Goal: Complete application form

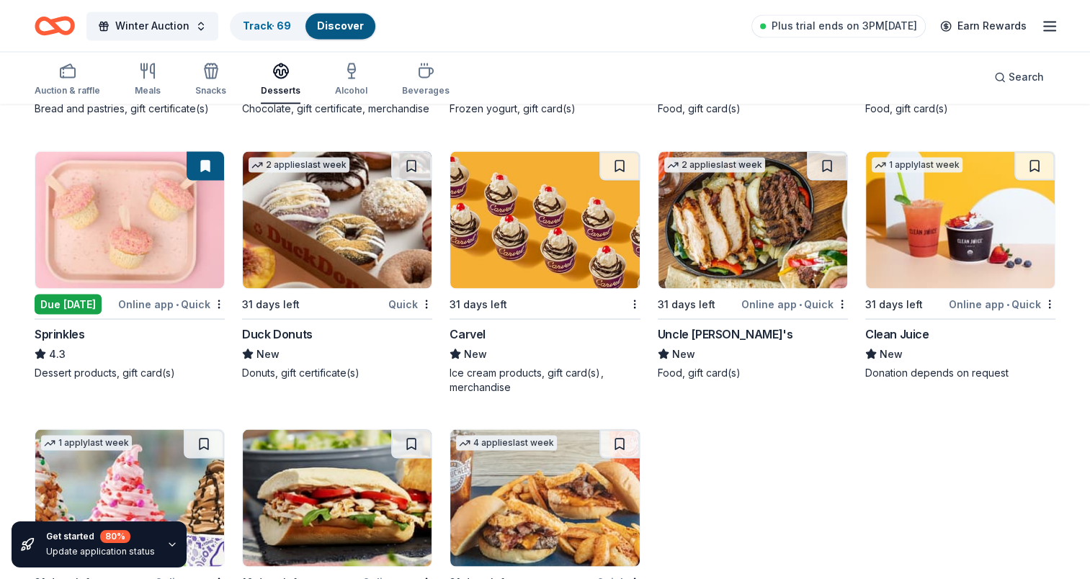
scroll to position [2549, 0]
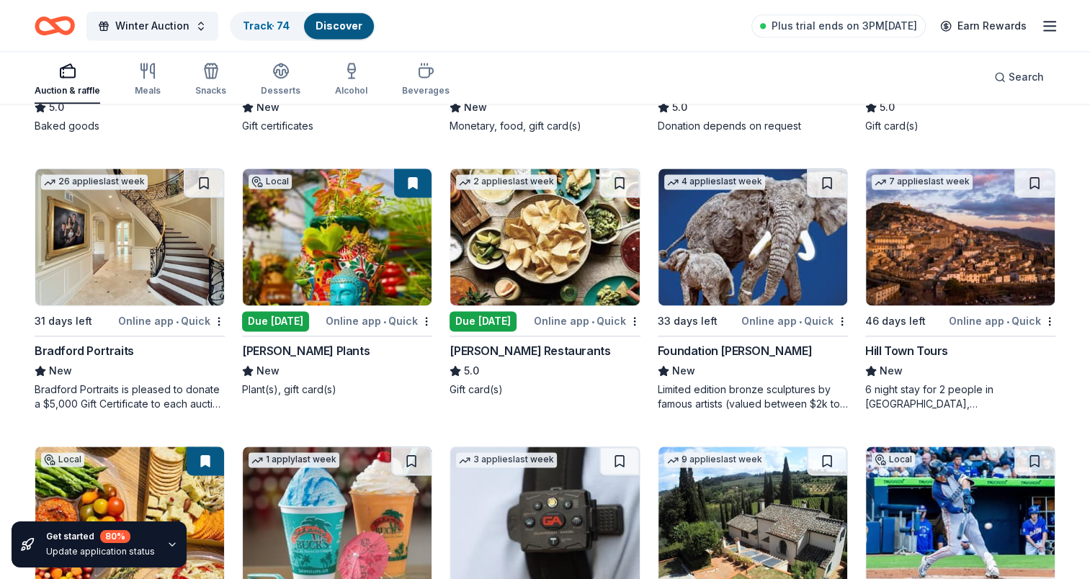
scroll to position [2017, 0]
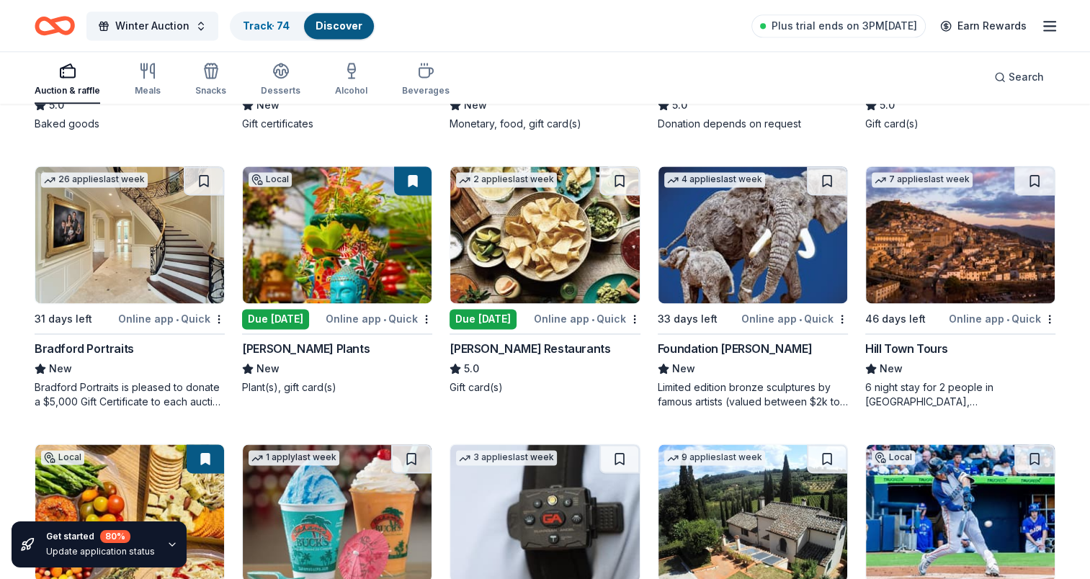
drag, startPoint x: 515, startPoint y: 334, endPoint x: 500, endPoint y: 339, distance: 15.7
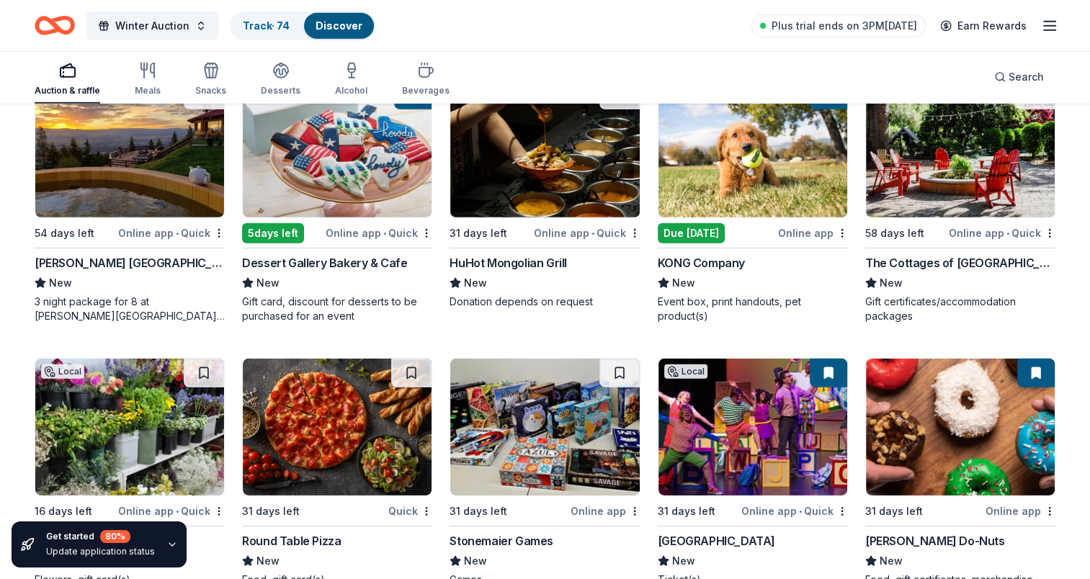
scroll to position [4466, 0]
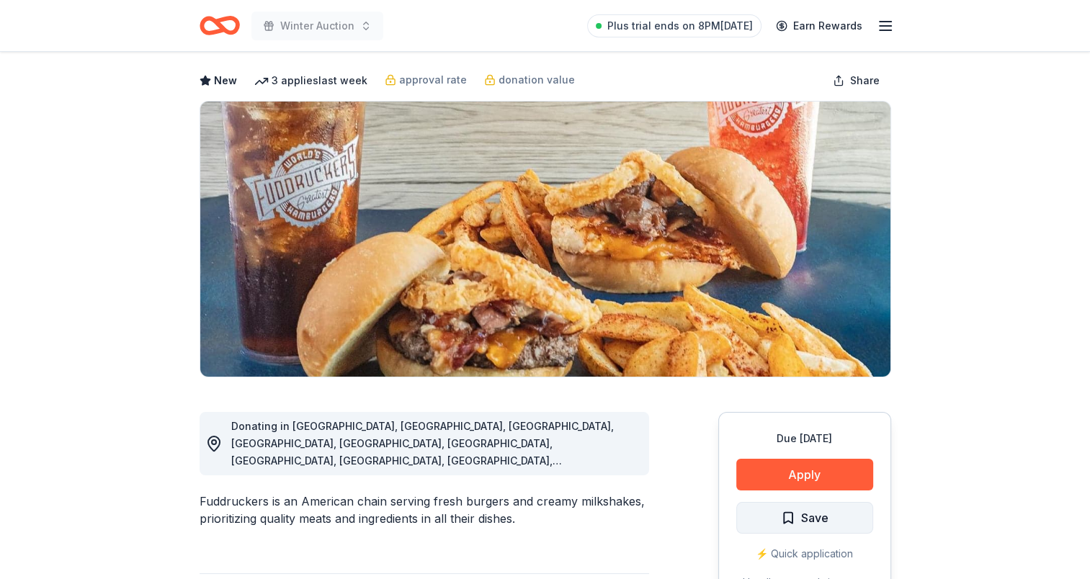
scroll to position [144, 0]
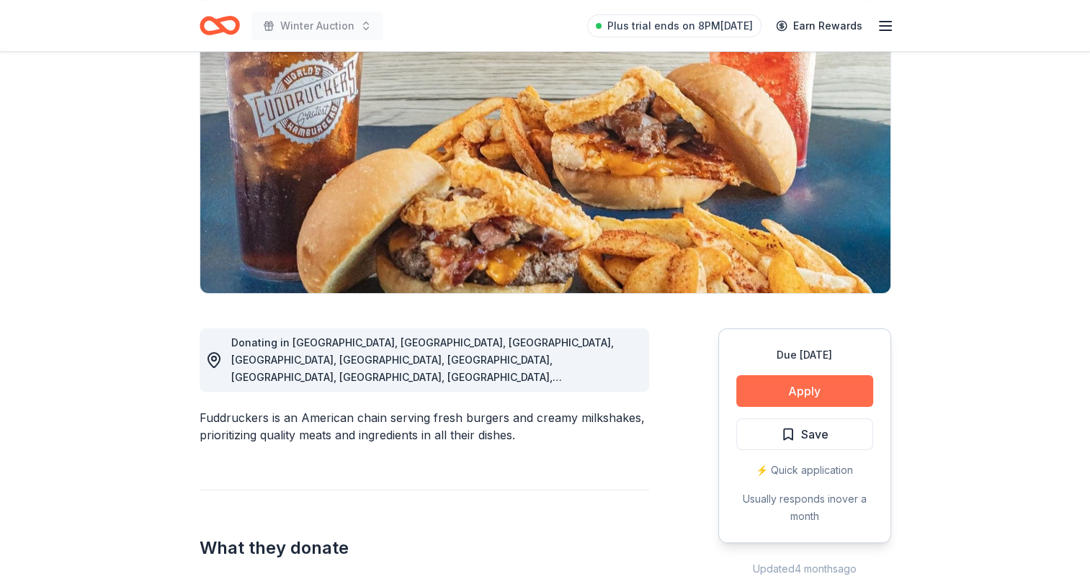
click at [807, 393] on button "Apply" at bounding box center [804, 391] width 137 height 32
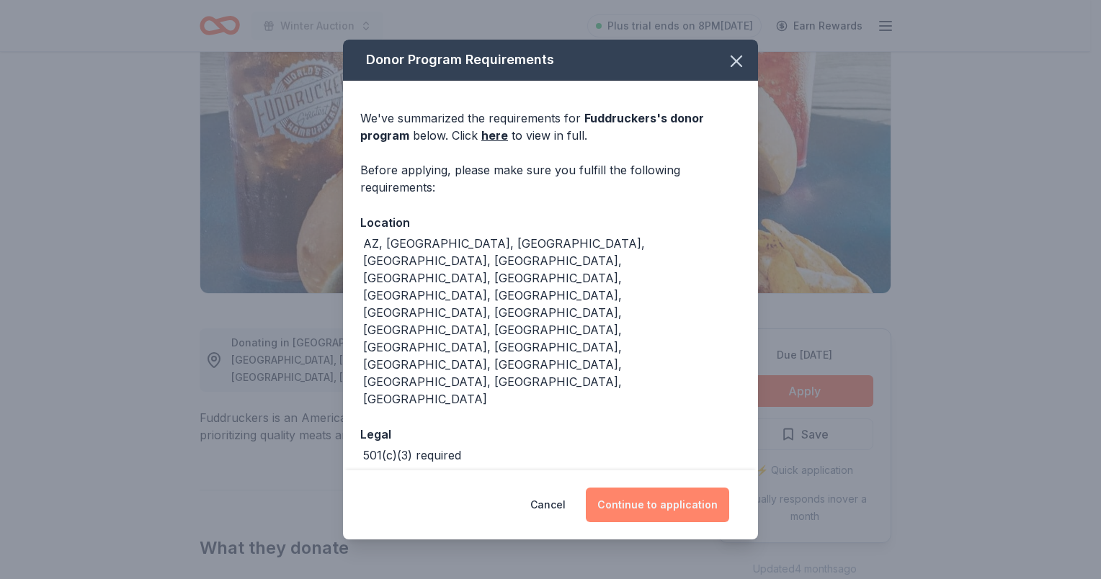
click at [633, 488] on button "Continue to application" at bounding box center [657, 505] width 143 height 35
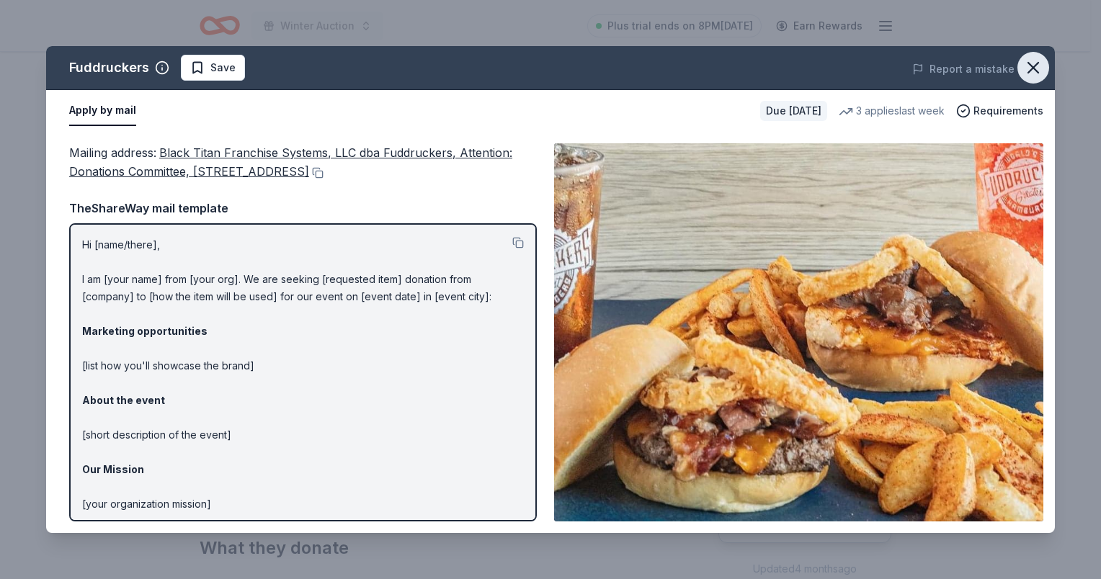
click at [1034, 66] on icon "button" at bounding box center [1033, 68] width 10 height 10
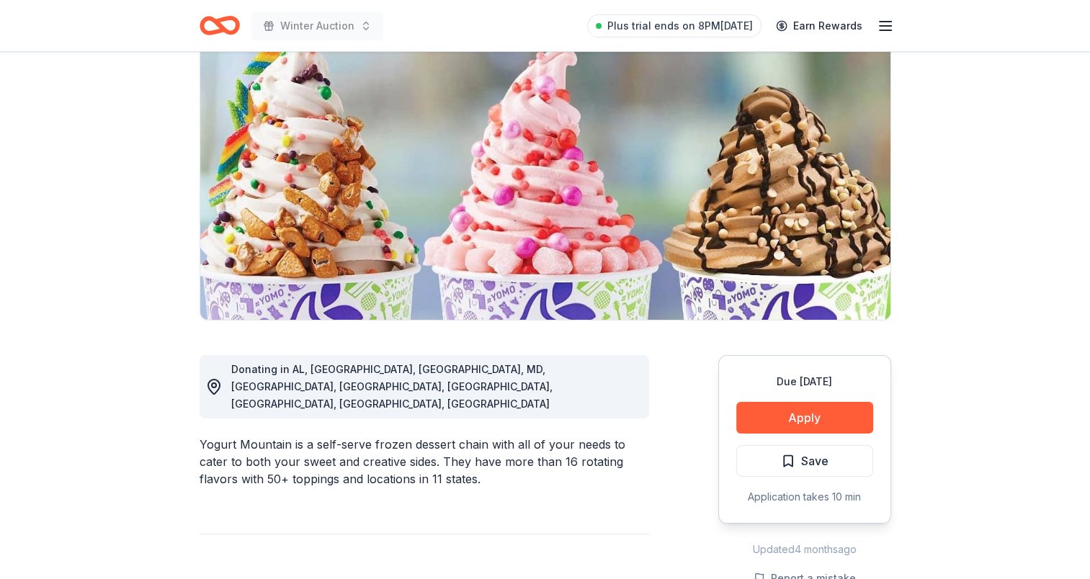
scroll to position [144, 0]
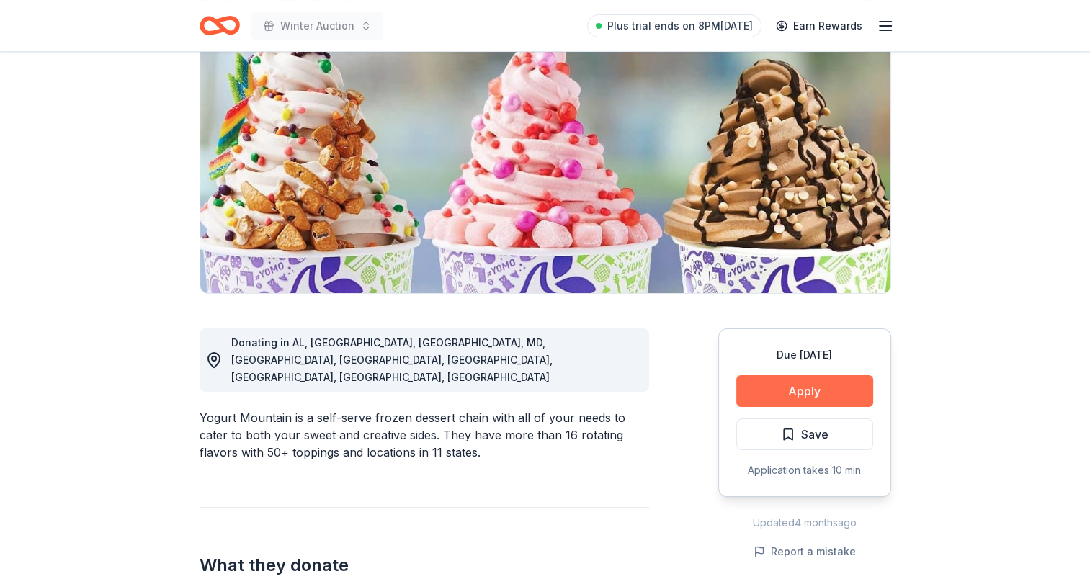
click at [812, 390] on button "Apply" at bounding box center [804, 391] width 137 height 32
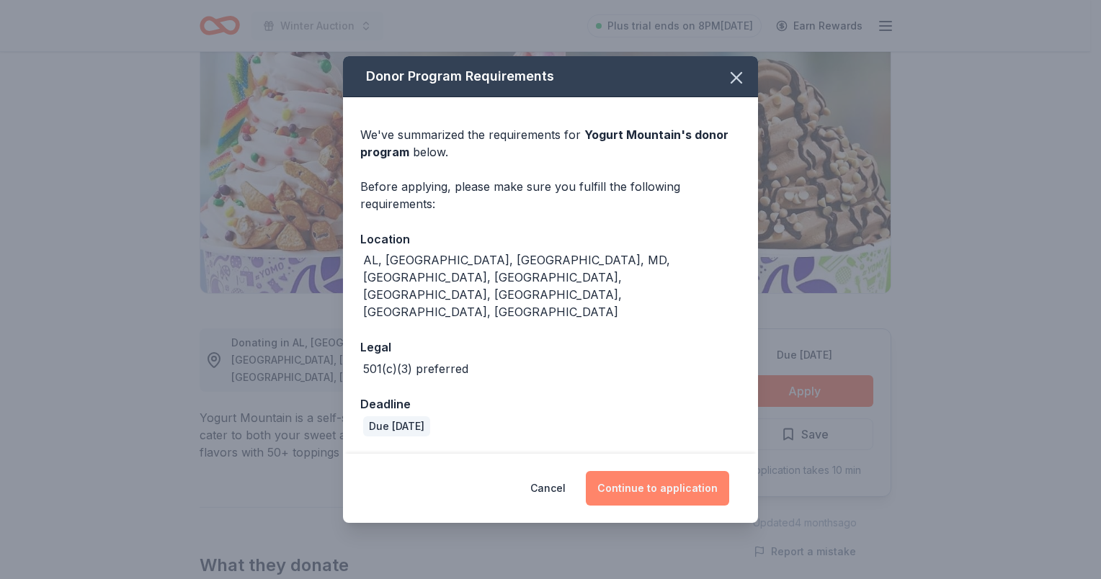
click at [651, 471] on button "Continue to application" at bounding box center [657, 488] width 143 height 35
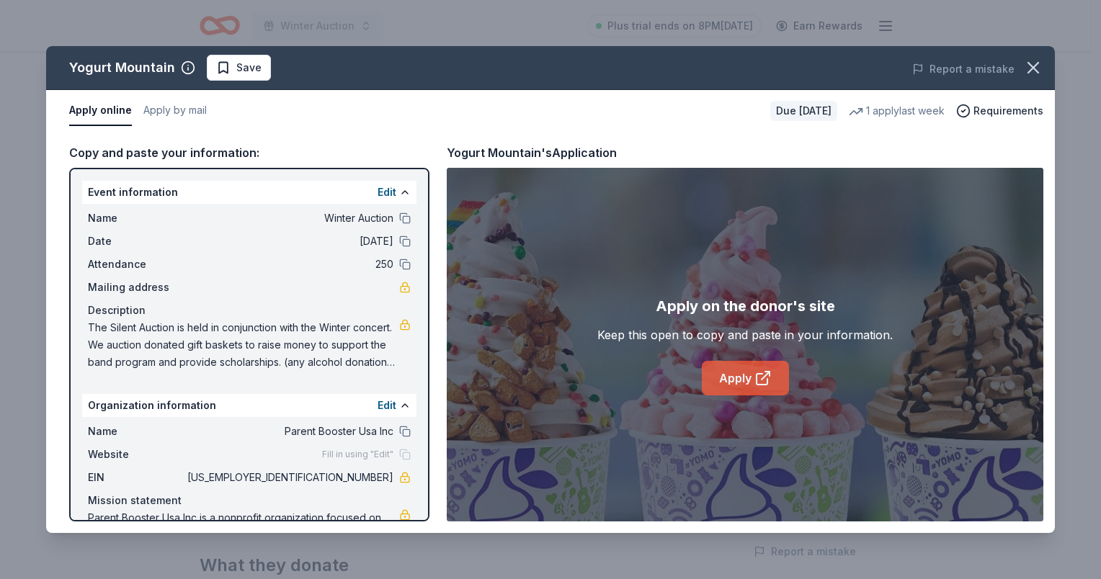
click at [761, 367] on link "Apply" at bounding box center [745, 378] width 87 height 35
click at [1038, 72] on icon "button" at bounding box center [1033, 68] width 10 height 10
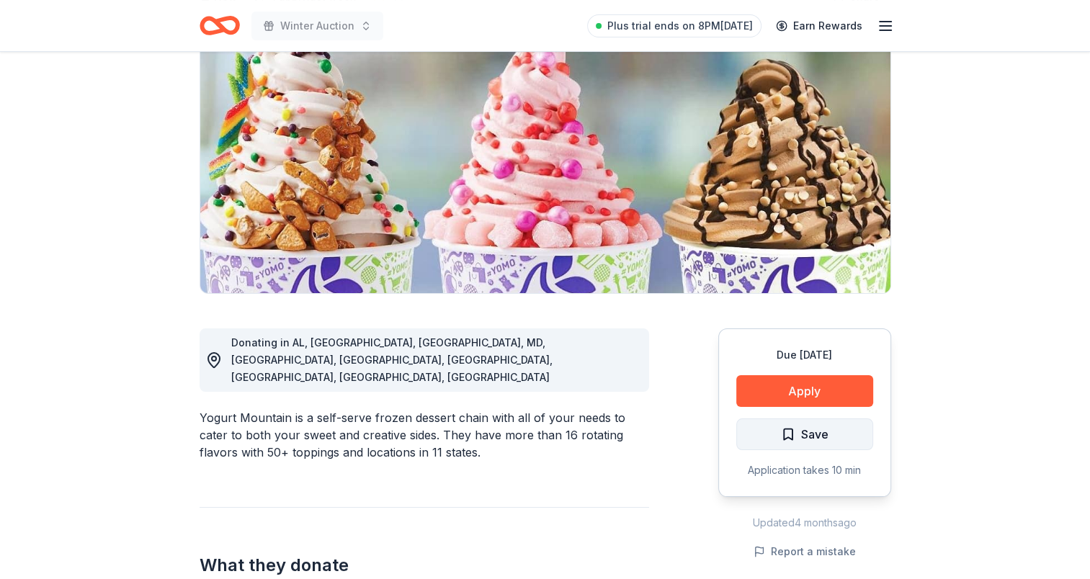
click at [801, 440] on span "Save" at bounding box center [814, 434] width 27 height 19
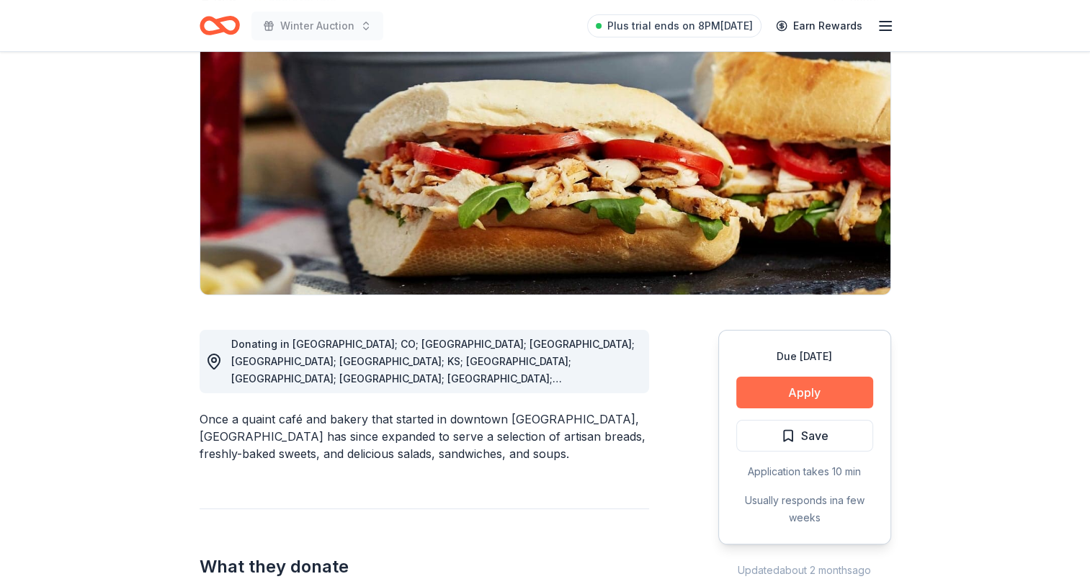
scroll to position [144, 0]
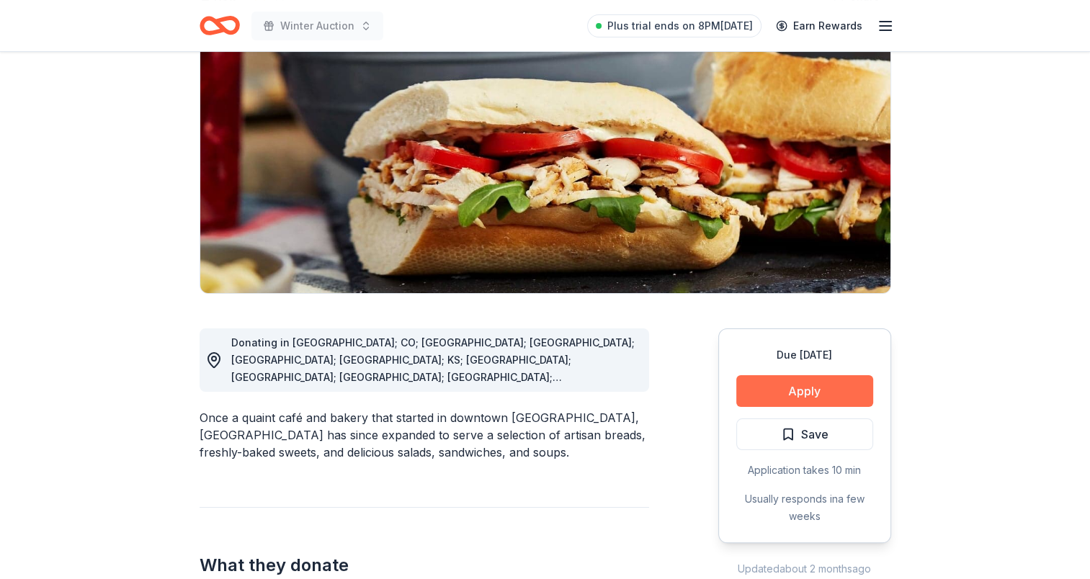
click at [844, 387] on button "Apply" at bounding box center [804, 391] width 137 height 32
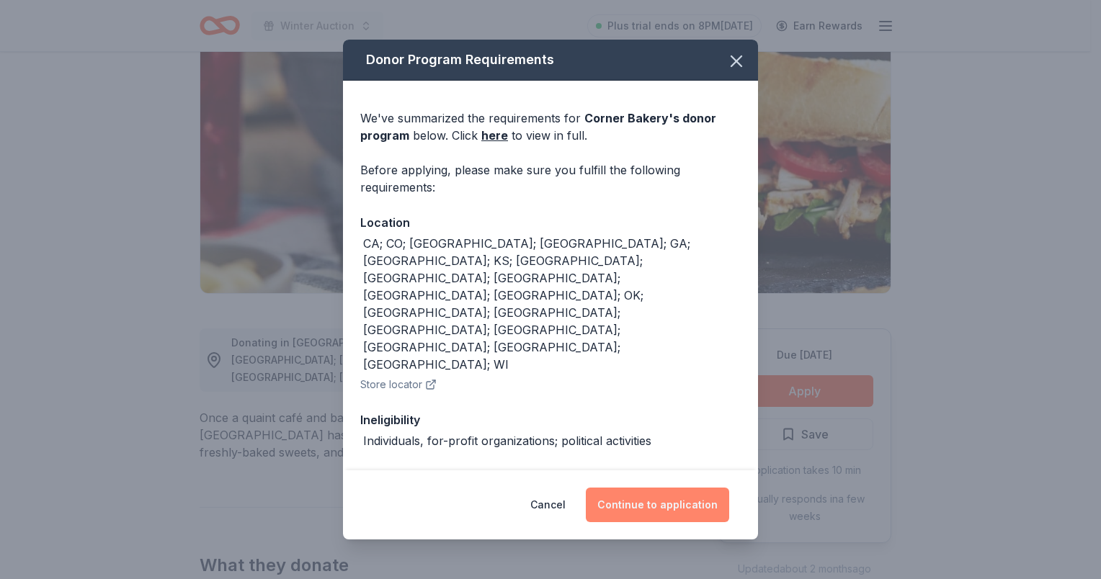
click at [661, 499] on button "Continue to application" at bounding box center [657, 505] width 143 height 35
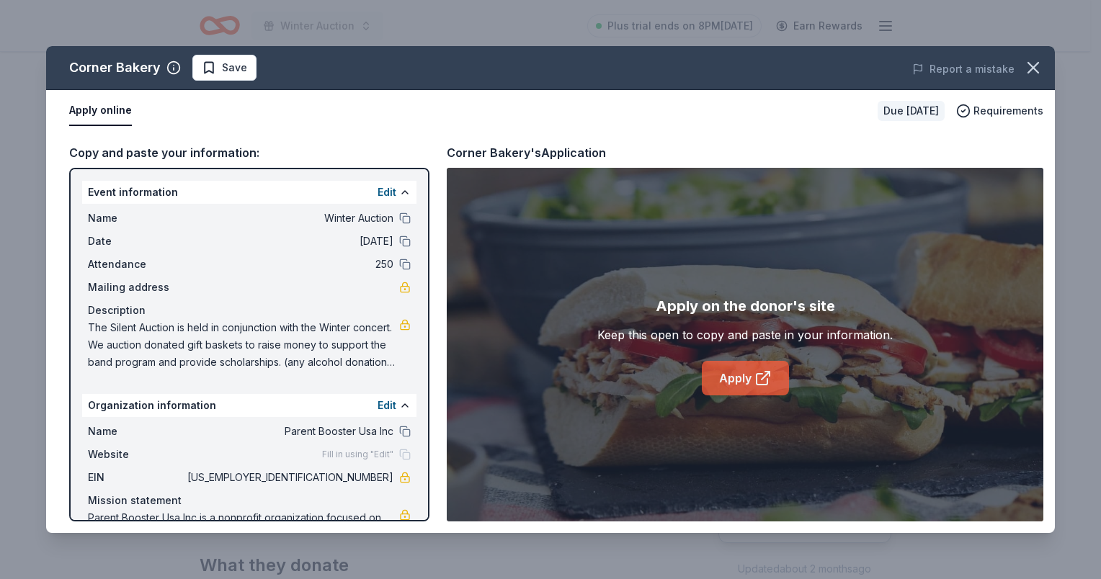
click at [737, 372] on link "Apply" at bounding box center [745, 378] width 87 height 35
click at [1033, 63] on icon "button" at bounding box center [1033, 68] width 20 height 20
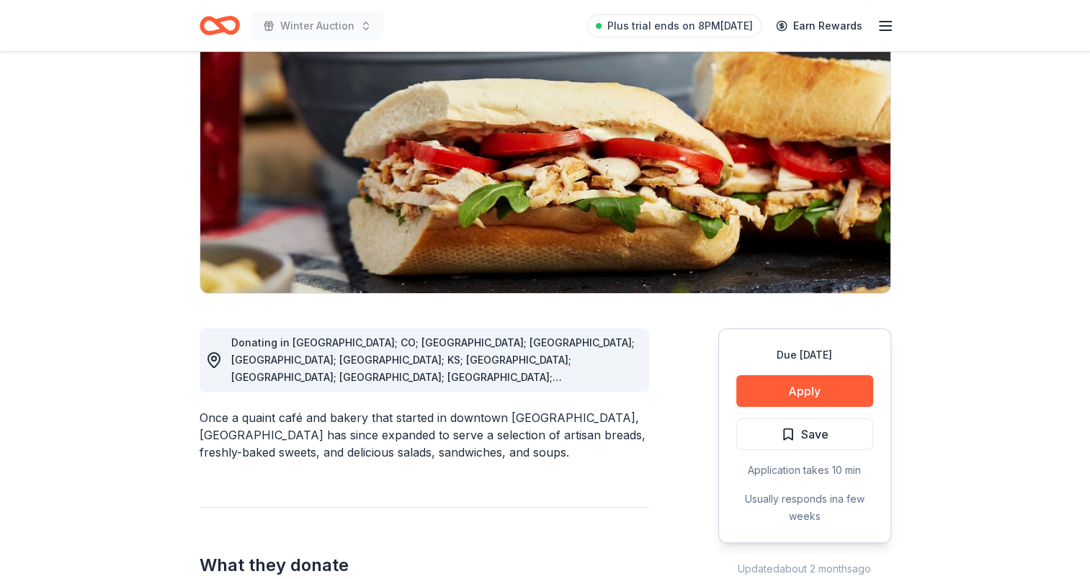
click at [786, 435] on span "Save" at bounding box center [805, 434] width 48 height 19
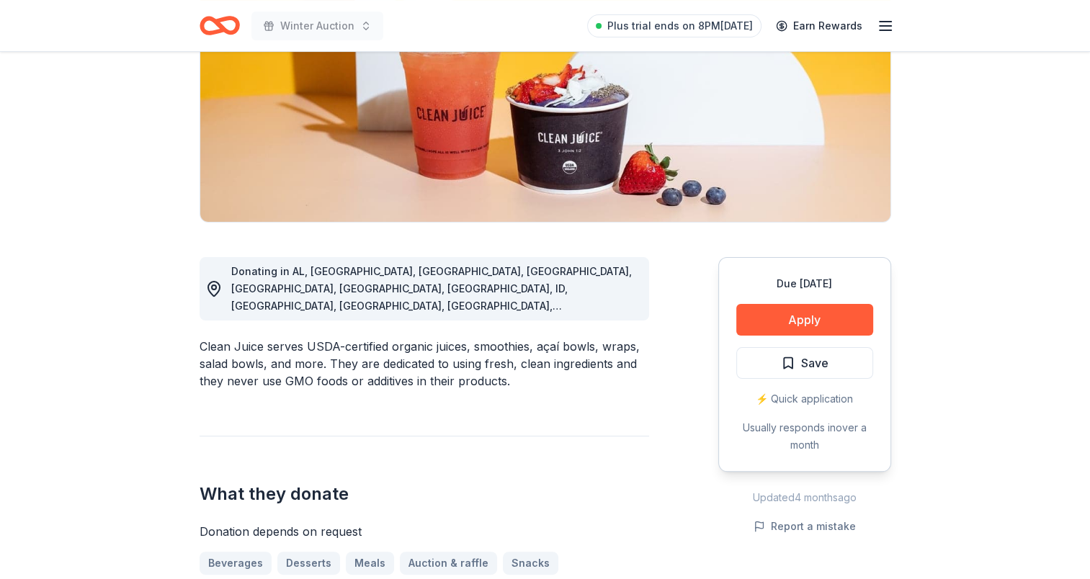
scroll to position [216, 0]
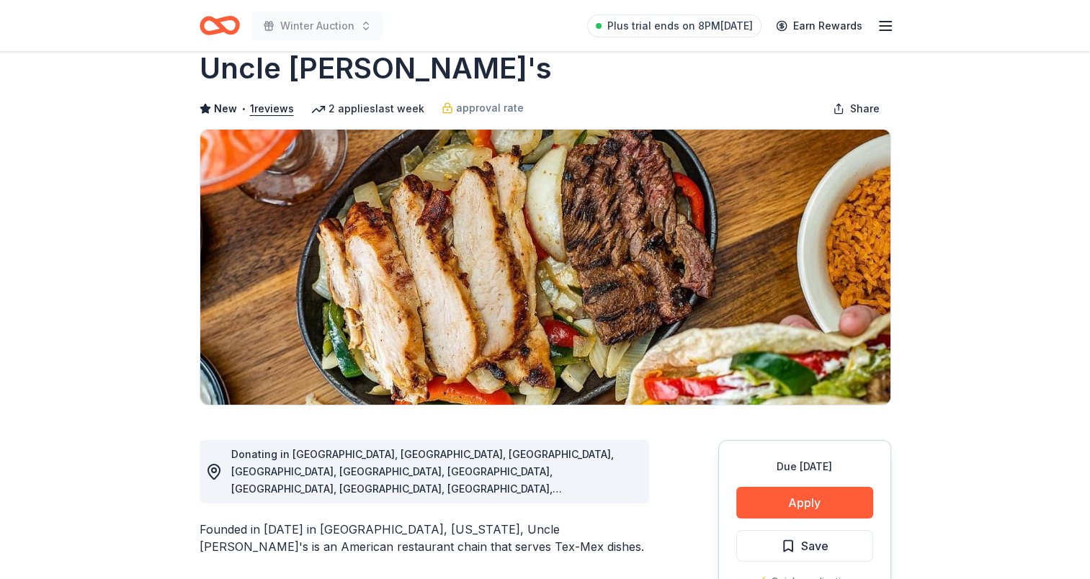
scroll to position [44, 0]
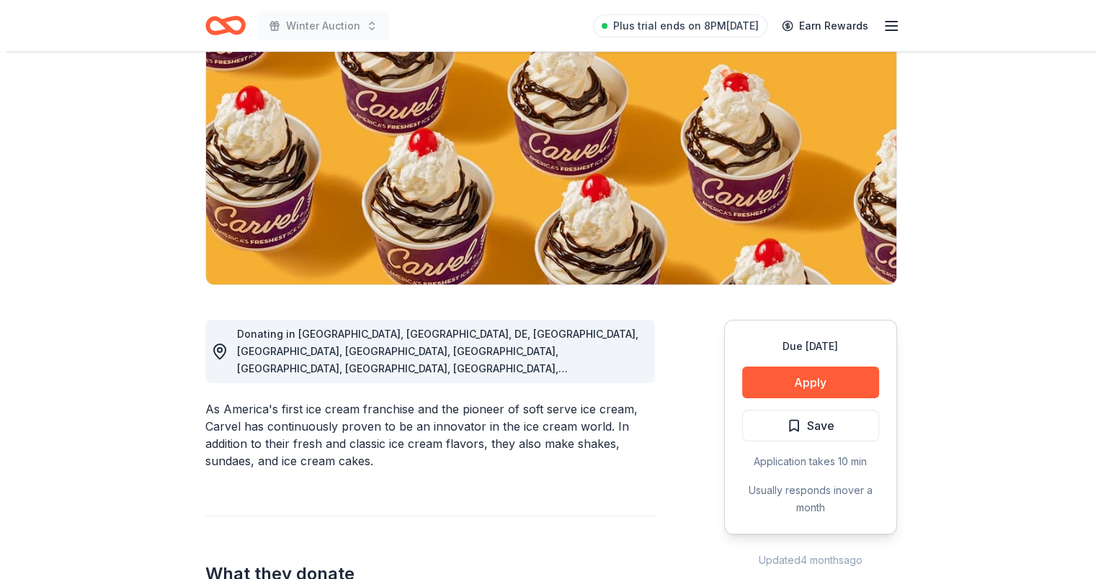
scroll to position [288, 0]
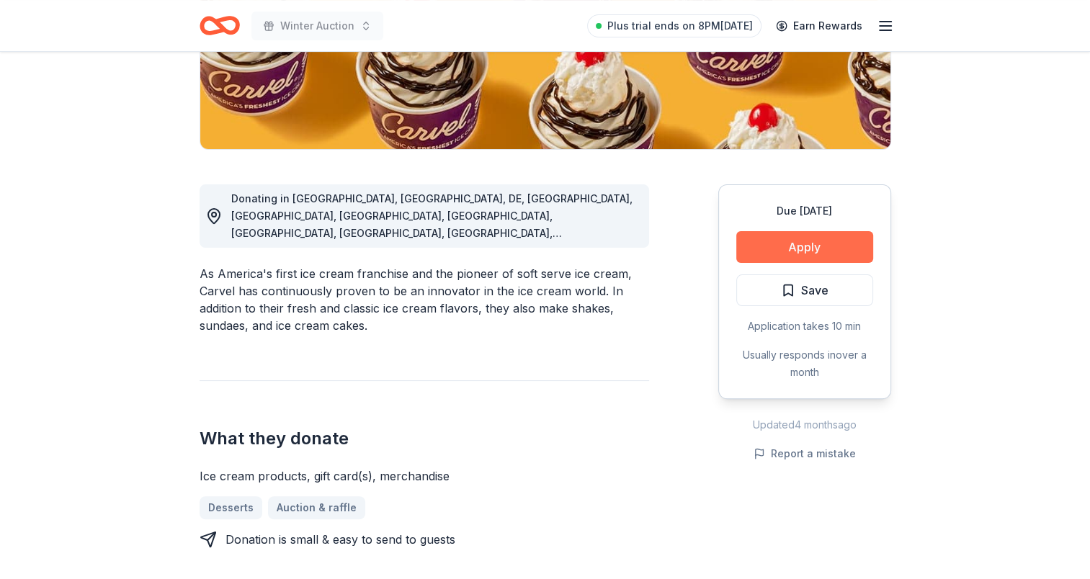
click at [796, 248] on button "Apply" at bounding box center [804, 247] width 137 height 32
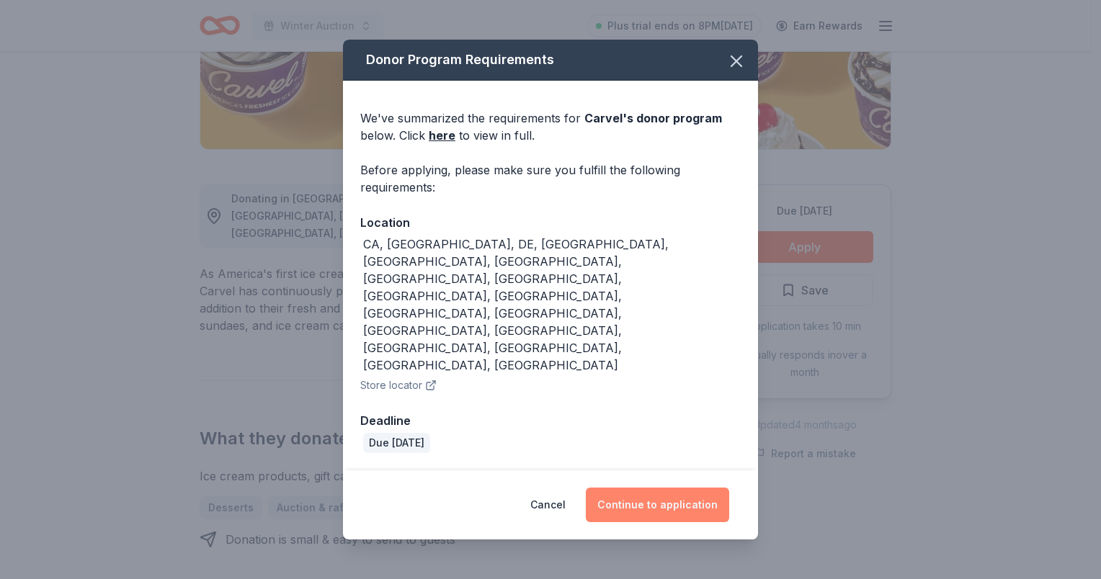
click at [650, 488] on button "Continue to application" at bounding box center [657, 505] width 143 height 35
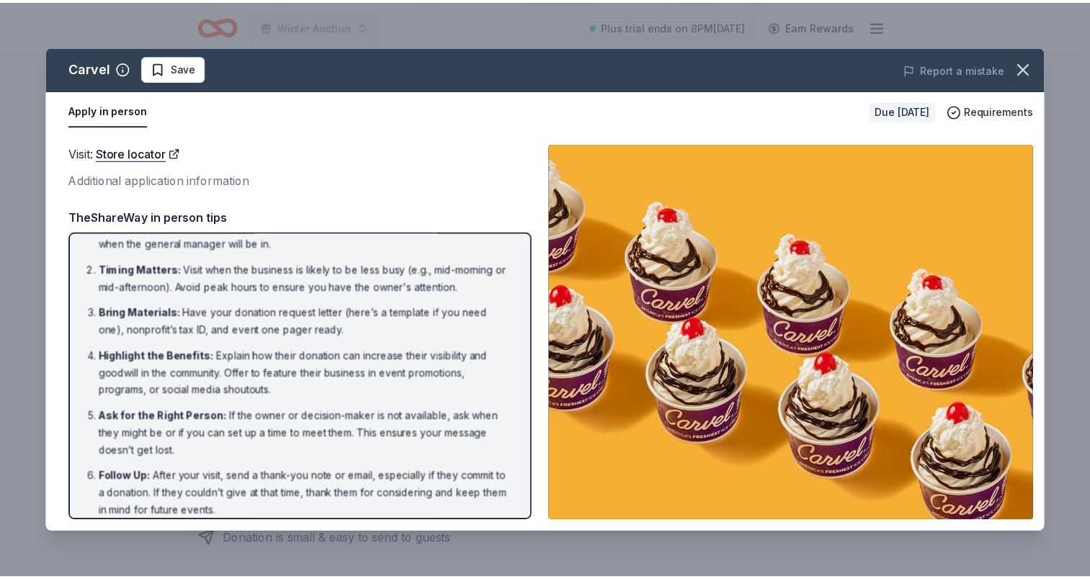
scroll to position [37, 0]
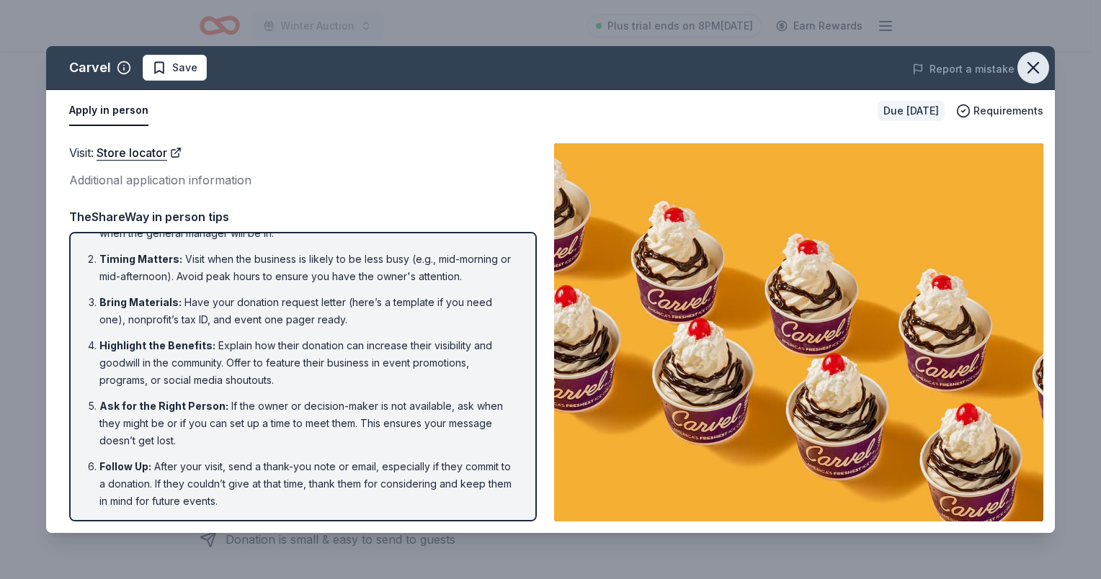
click at [1039, 66] on icon "button" at bounding box center [1033, 68] width 20 height 20
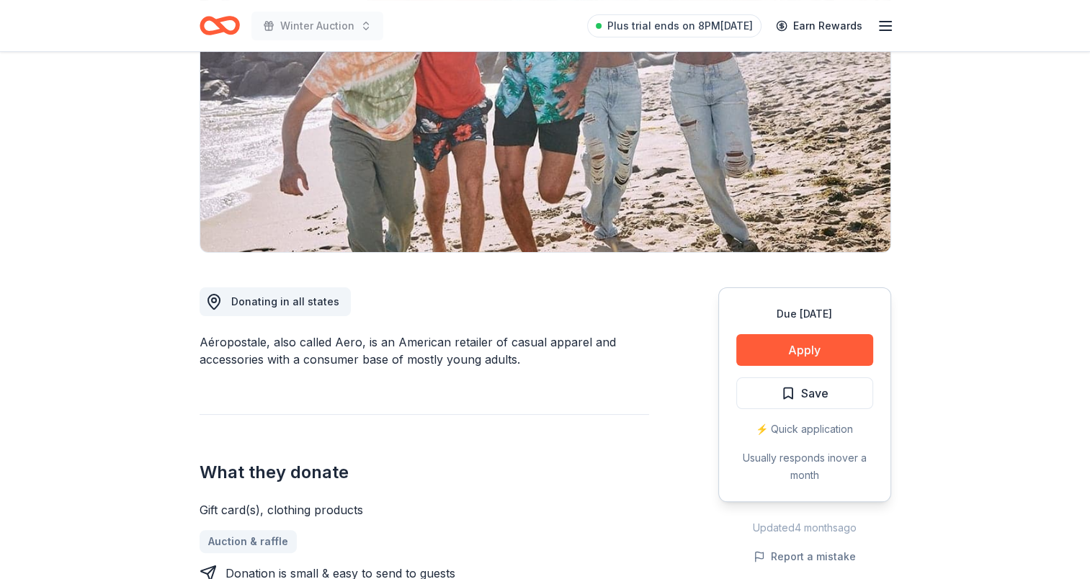
scroll to position [288, 0]
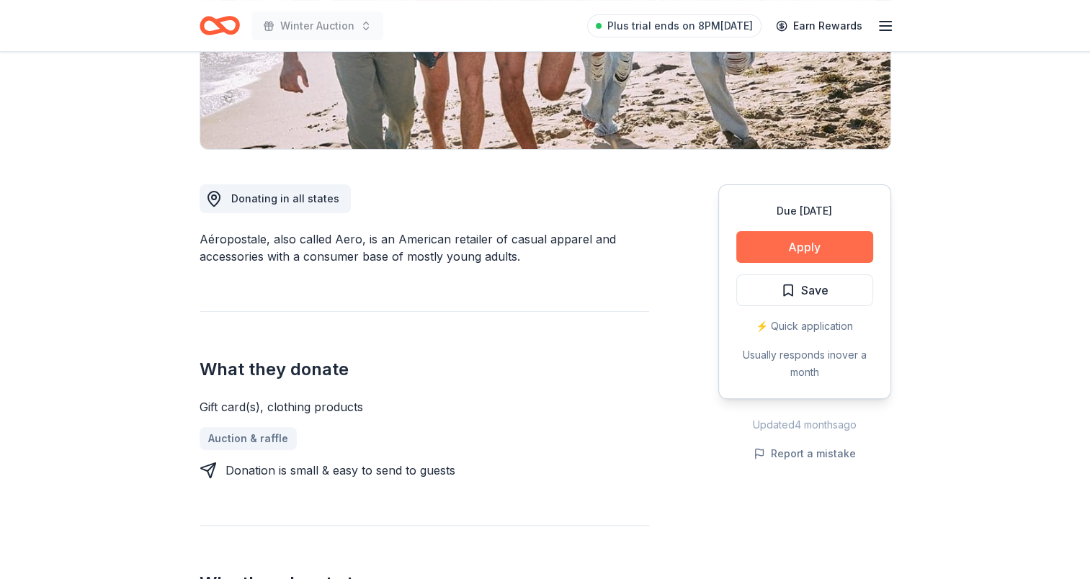
click at [807, 254] on button "Apply" at bounding box center [804, 247] width 137 height 32
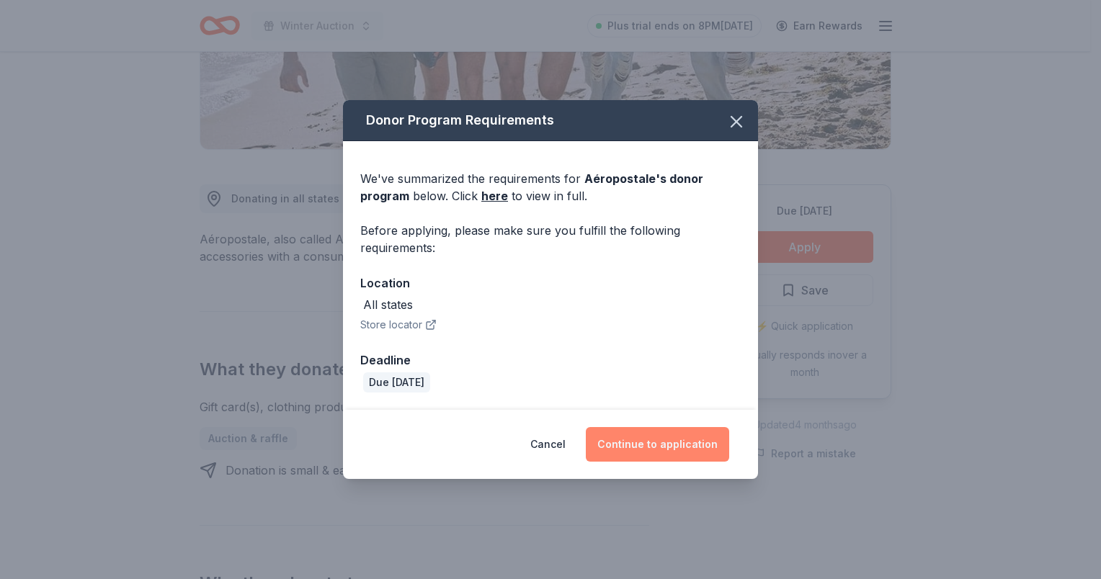
click at [642, 444] on button "Continue to application" at bounding box center [657, 444] width 143 height 35
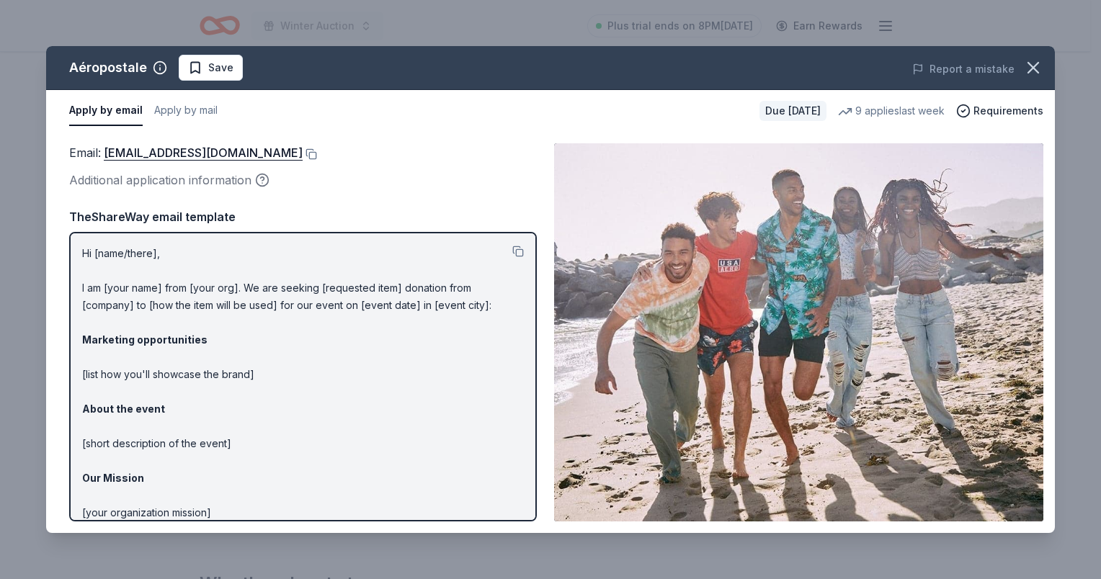
drag, startPoint x: 114, startPoint y: 151, endPoint x: 333, endPoint y: 162, distance: 219.9
click at [332, 162] on div "Email : charitabledonations@aeropostale.com Additional application information" at bounding box center [302, 166] width 467 height 47
click at [317, 150] on button at bounding box center [310, 154] width 14 height 12
click at [1039, 61] on icon "button" at bounding box center [1033, 68] width 20 height 20
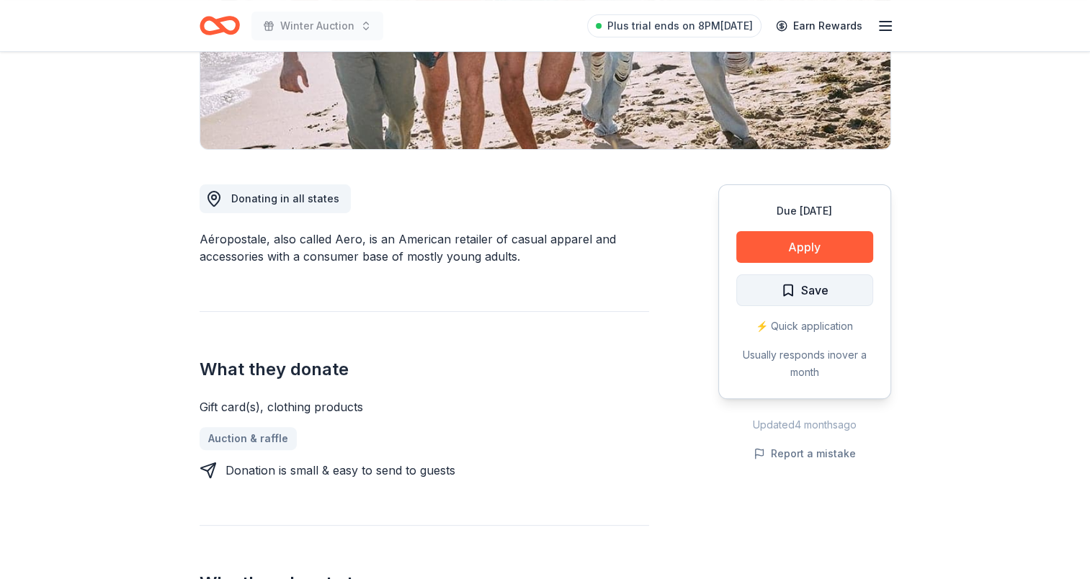
click at [799, 290] on span "Save" at bounding box center [805, 290] width 48 height 19
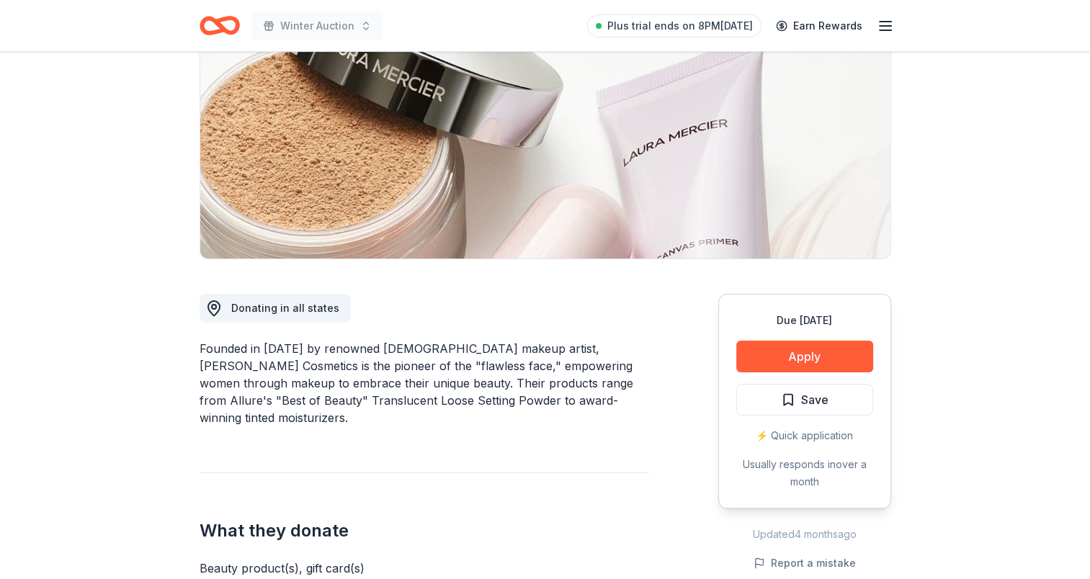
scroll to position [288, 0]
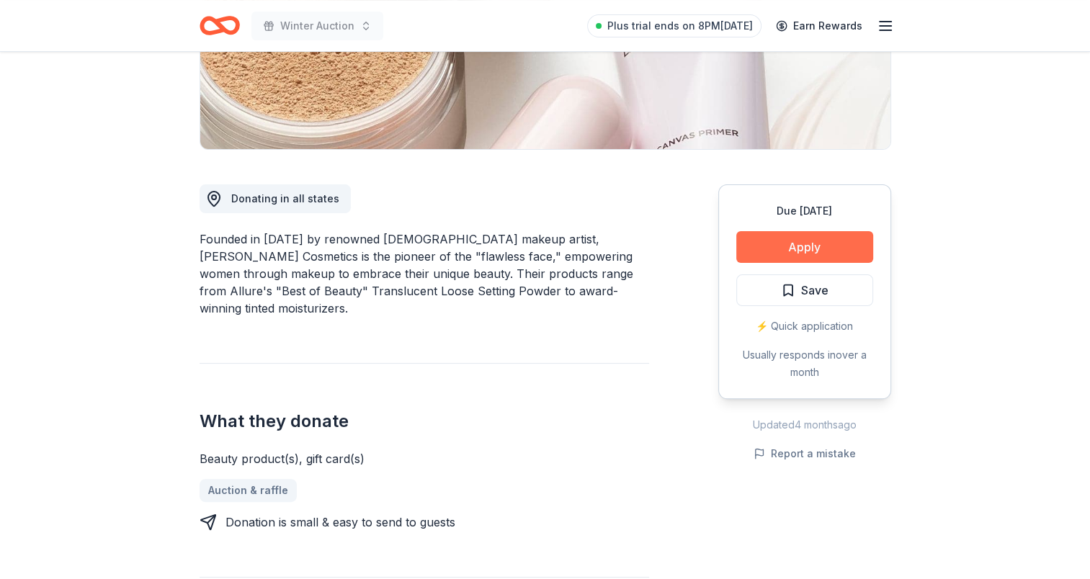
click at [827, 239] on button "Apply" at bounding box center [804, 247] width 137 height 32
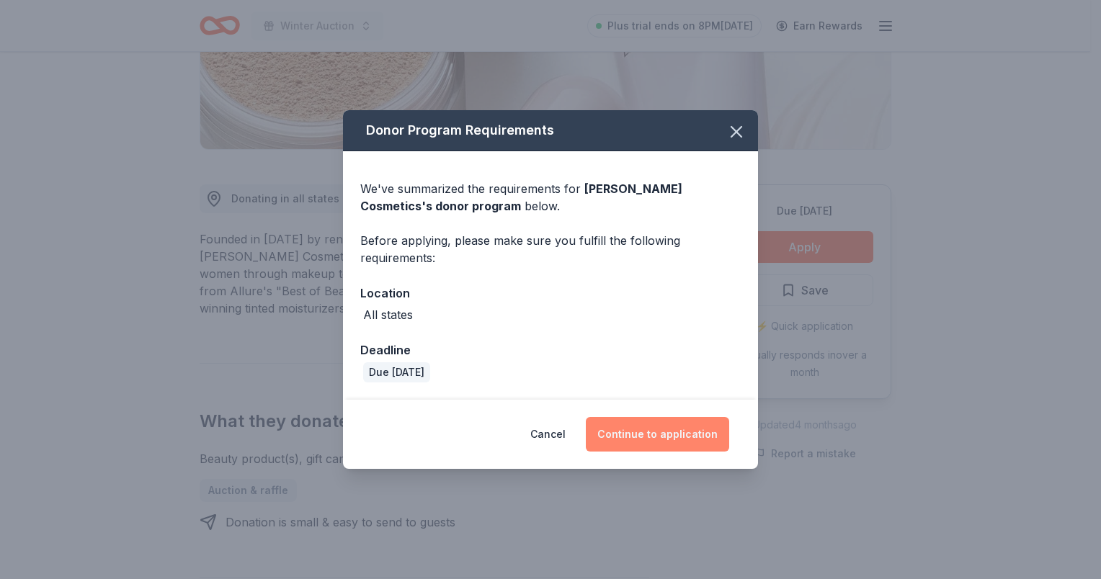
click at [656, 424] on button "Continue to application" at bounding box center [657, 434] width 143 height 35
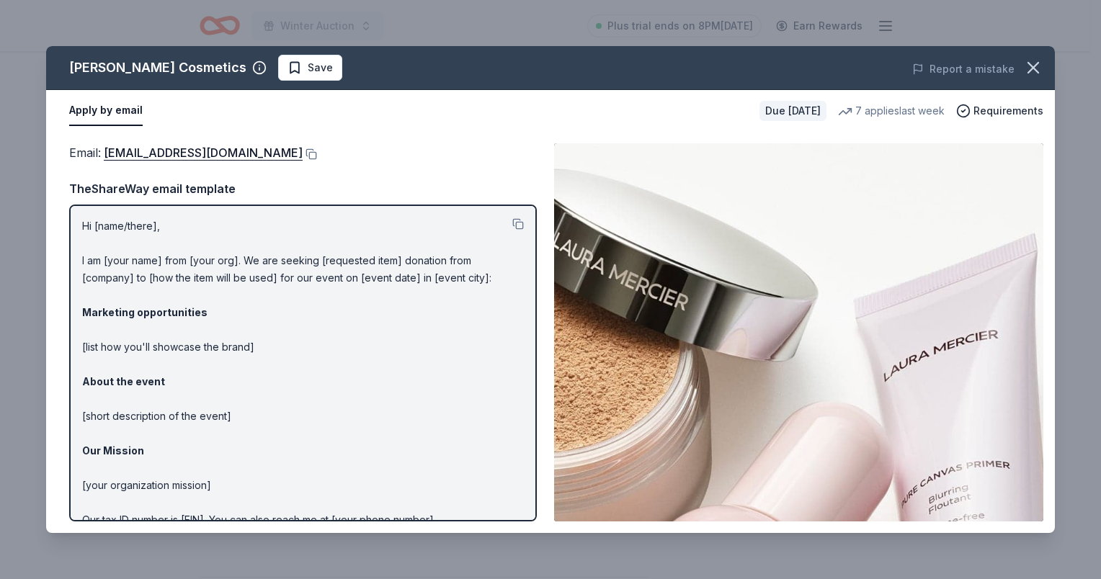
drag, startPoint x: 1031, startPoint y: 68, endPoint x: 956, endPoint y: 173, distance: 128.5
click at [1031, 68] on icon "button" at bounding box center [1033, 68] width 10 height 10
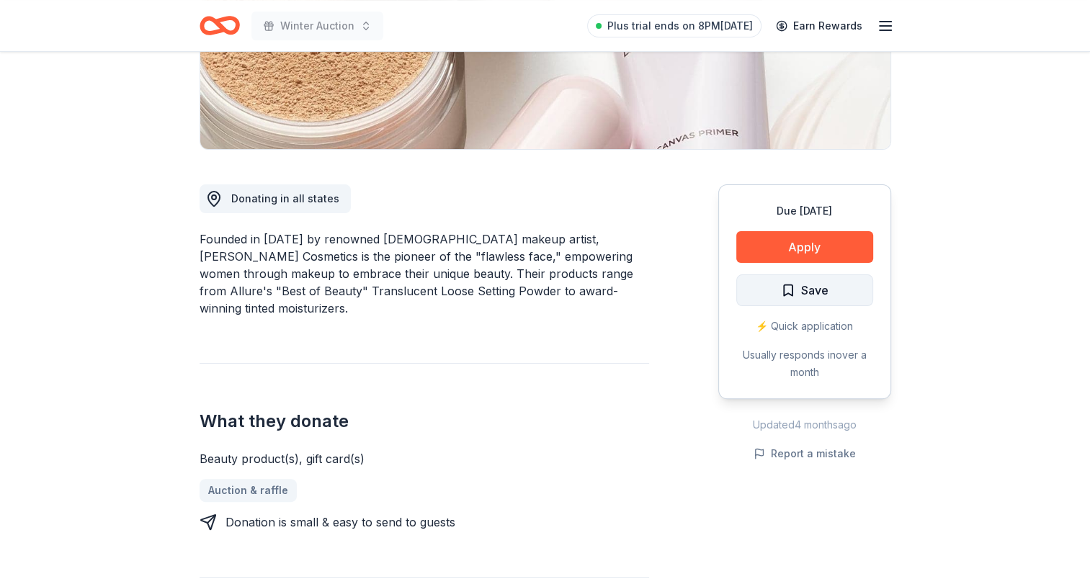
click at [786, 285] on span "Save" at bounding box center [805, 290] width 48 height 19
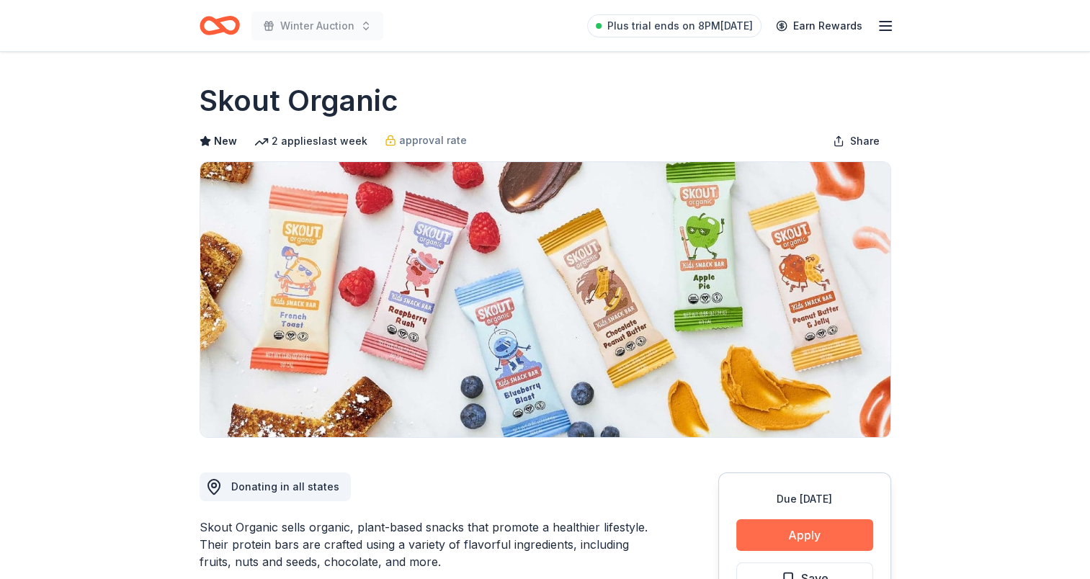
click at [826, 524] on button "Apply" at bounding box center [804, 535] width 137 height 32
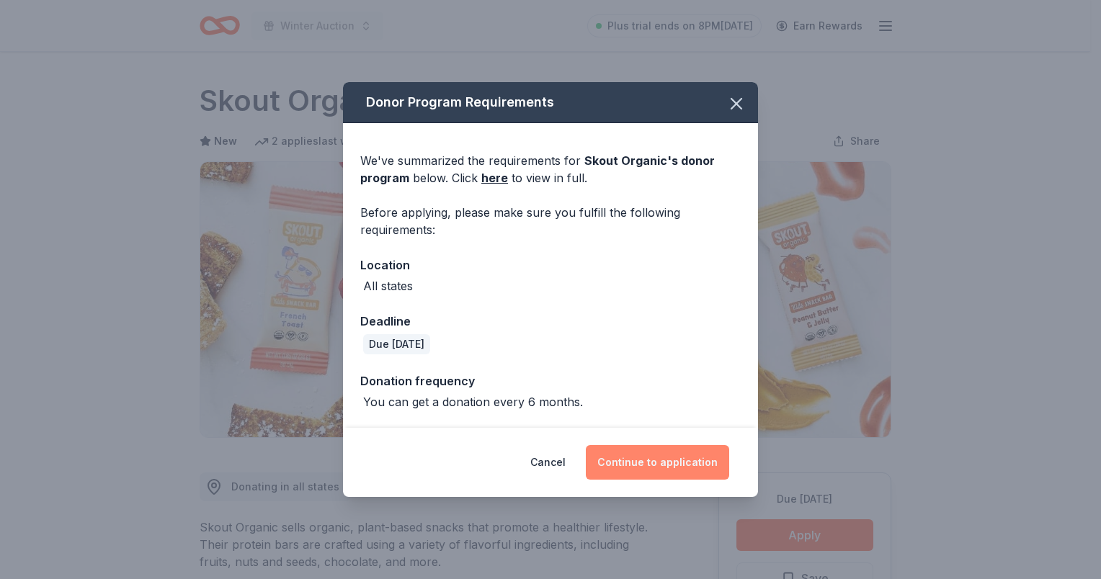
click at [663, 454] on button "Continue to application" at bounding box center [657, 462] width 143 height 35
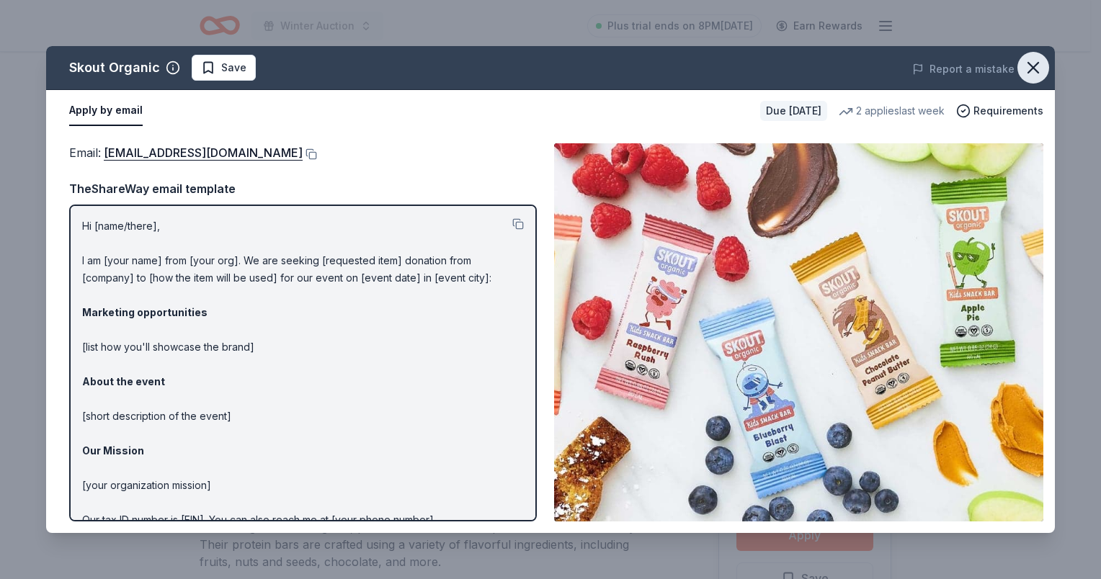
drag, startPoint x: 1034, startPoint y: 66, endPoint x: 1029, endPoint y: 78, distance: 12.6
click at [1034, 66] on icon "button" at bounding box center [1033, 68] width 10 height 10
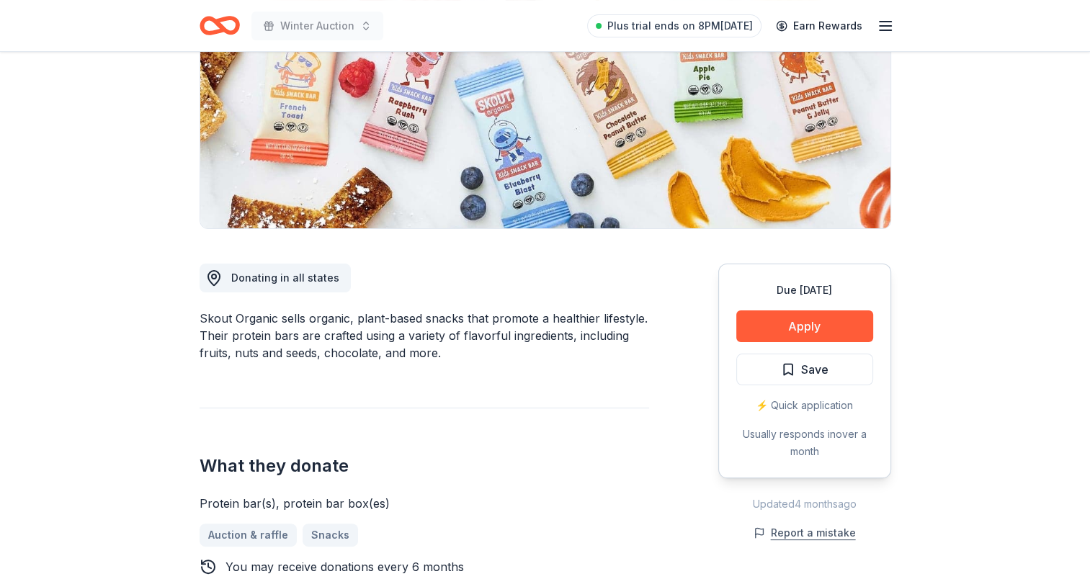
scroll to position [288, 0]
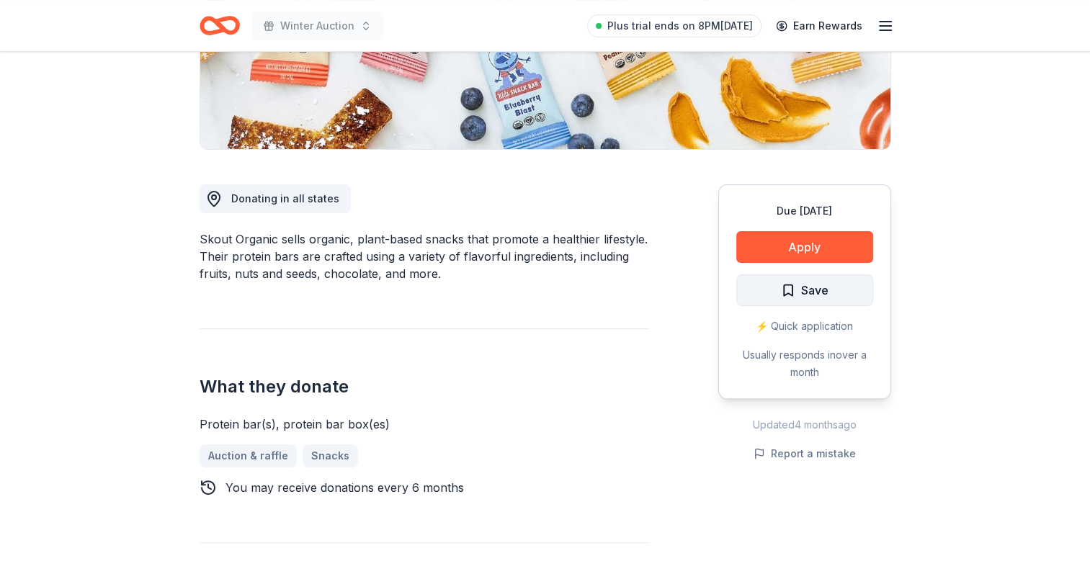
click at [789, 287] on span "Save" at bounding box center [805, 290] width 48 height 19
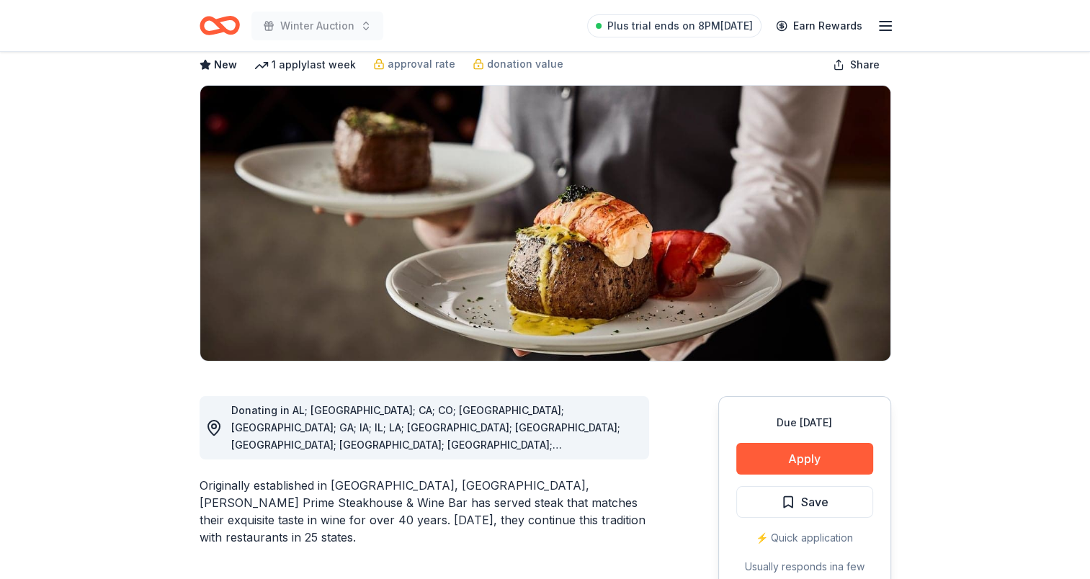
scroll to position [216, 0]
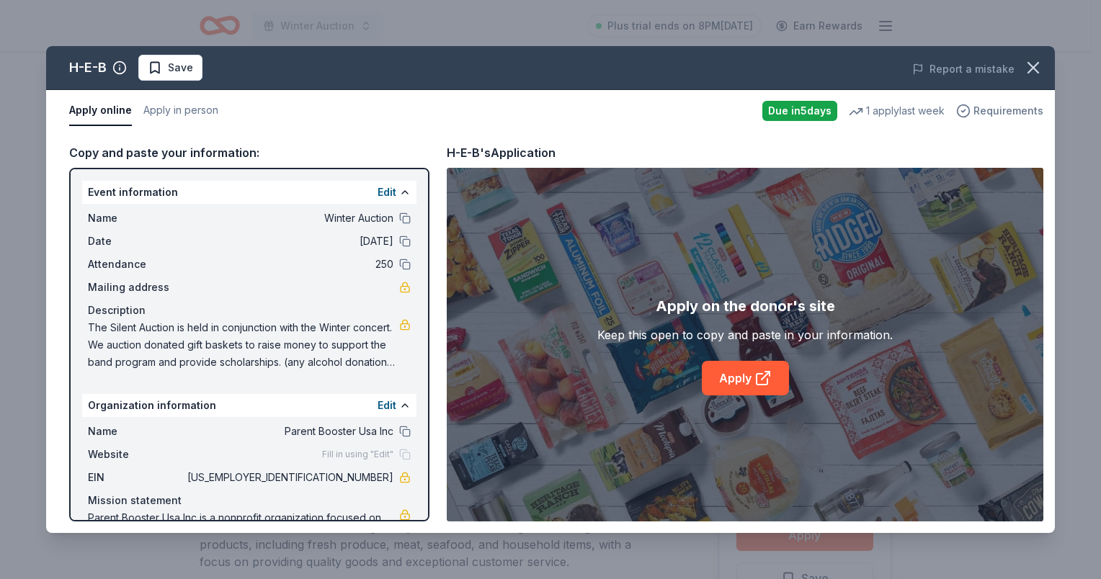
scroll to position [144, 0]
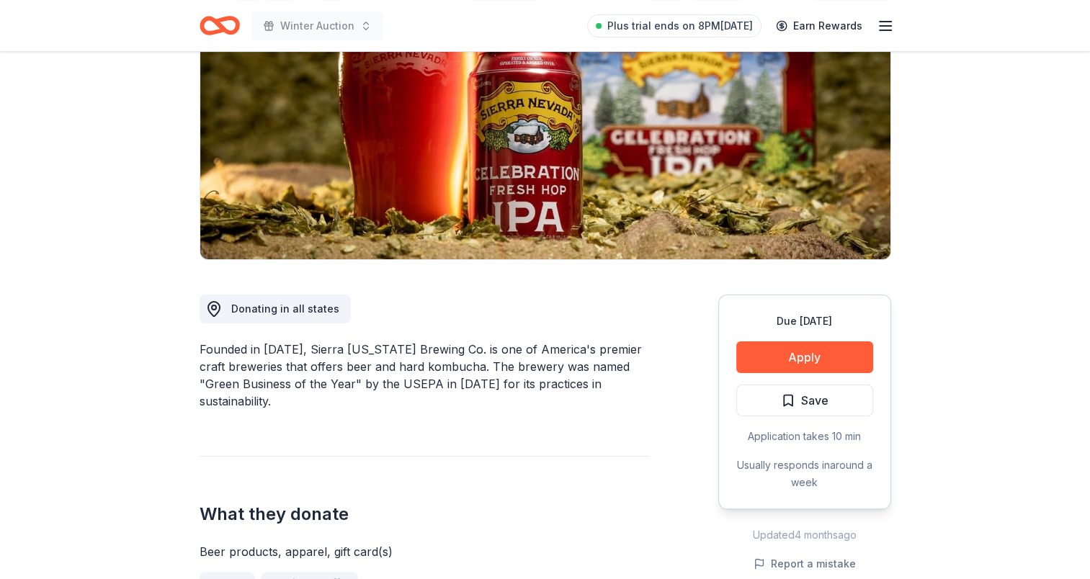
scroll to position [144, 0]
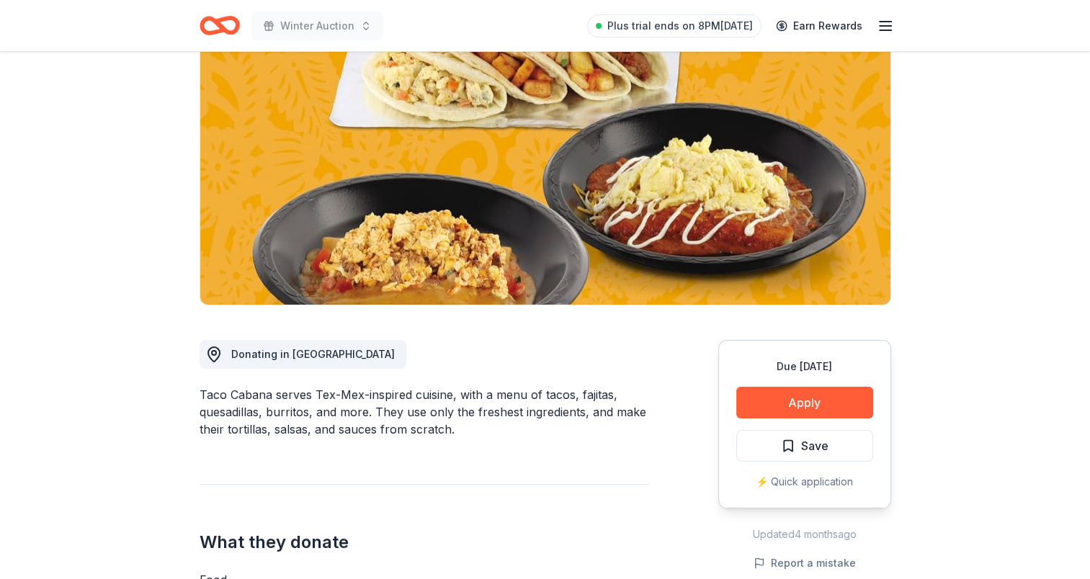
scroll to position [288, 0]
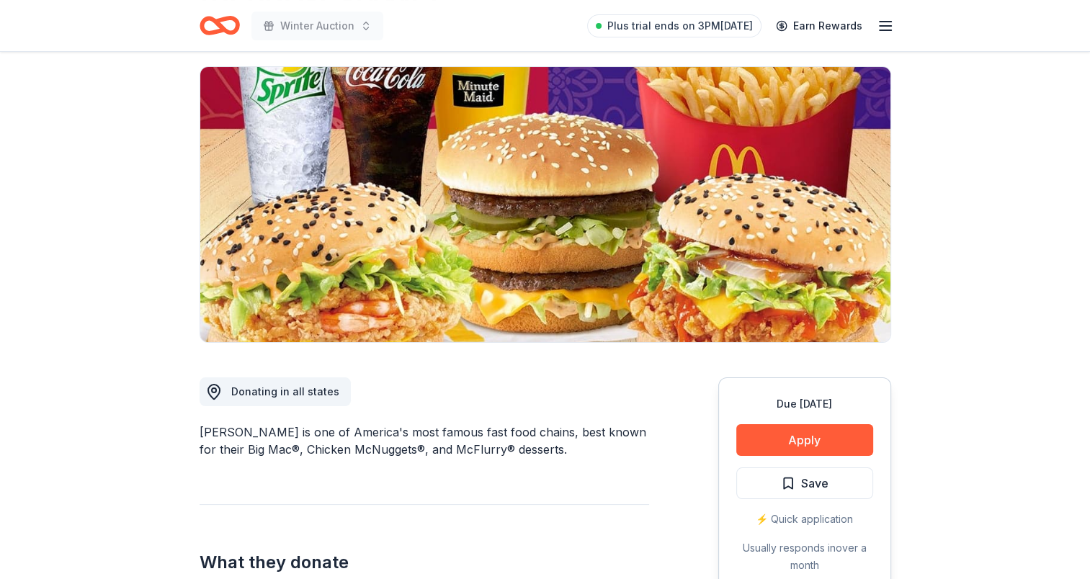
scroll to position [216, 0]
